Goal: Task Accomplishment & Management: Use online tool/utility

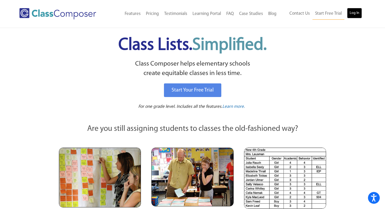
click at [349, 17] on link "Log In" at bounding box center [354, 13] width 15 height 10
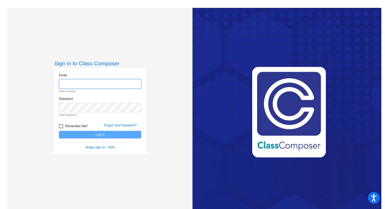
type input "[EMAIL_ADDRESS][DOMAIN_NAME]"
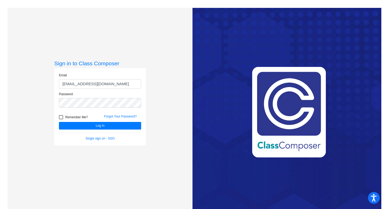
click at [65, 117] on span "Remember Me?" at bounding box center [76, 117] width 23 height 6
click at [61, 119] on input "Remember Me?" at bounding box center [61, 119] width 0 height 0
checkbox input "true"
click at [78, 123] on button "Log In" at bounding box center [100, 126] width 82 height 8
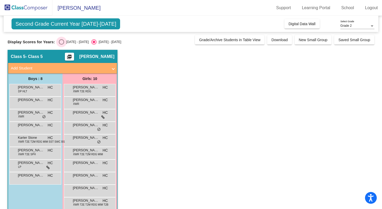
click at [62, 40] on div "Select an option" at bounding box center [61, 41] width 5 height 5
click at [62, 45] on input "2024 - 2025" at bounding box center [61, 45] width 0 height 0
radio input "true"
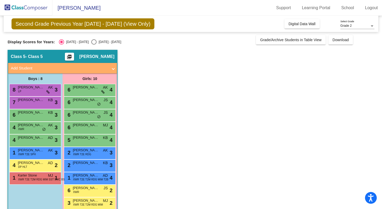
click at [115, 25] on span "Second Grade Previous Year 2024 - 2025 (View Only)" at bounding box center [83, 23] width 143 height 11
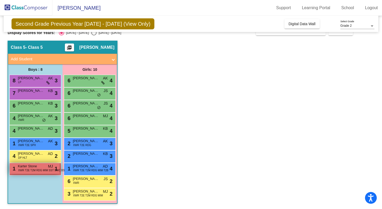
click at [47, 170] on span "XWR T2E T2M RDG MIM SST SWC BSP SPH" at bounding box center [45, 170] width 54 height 4
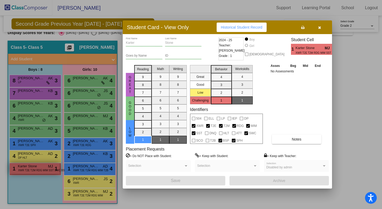
click at [47, 170] on div at bounding box center [191, 104] width 382 height 209
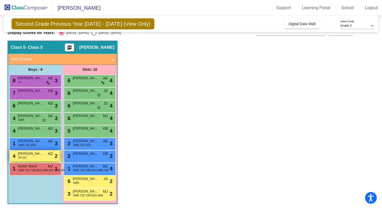
click at [44, 160] on div "4 Aiden Smith DP HLT AD lock do_not_disturb_alt 2" at bounding box center [35, 155] width 50 height 11
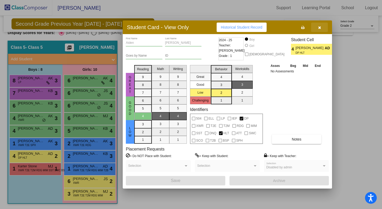
click at [319, 26] on icon "button" at bounding box center [320, 28] width 3 height 4
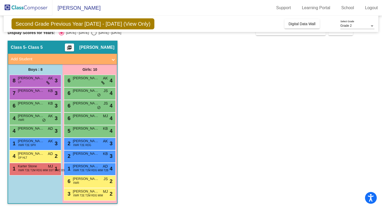
scroll to position [0, 0]
